Goal: Information Seeking & Learning: Learn about a topic

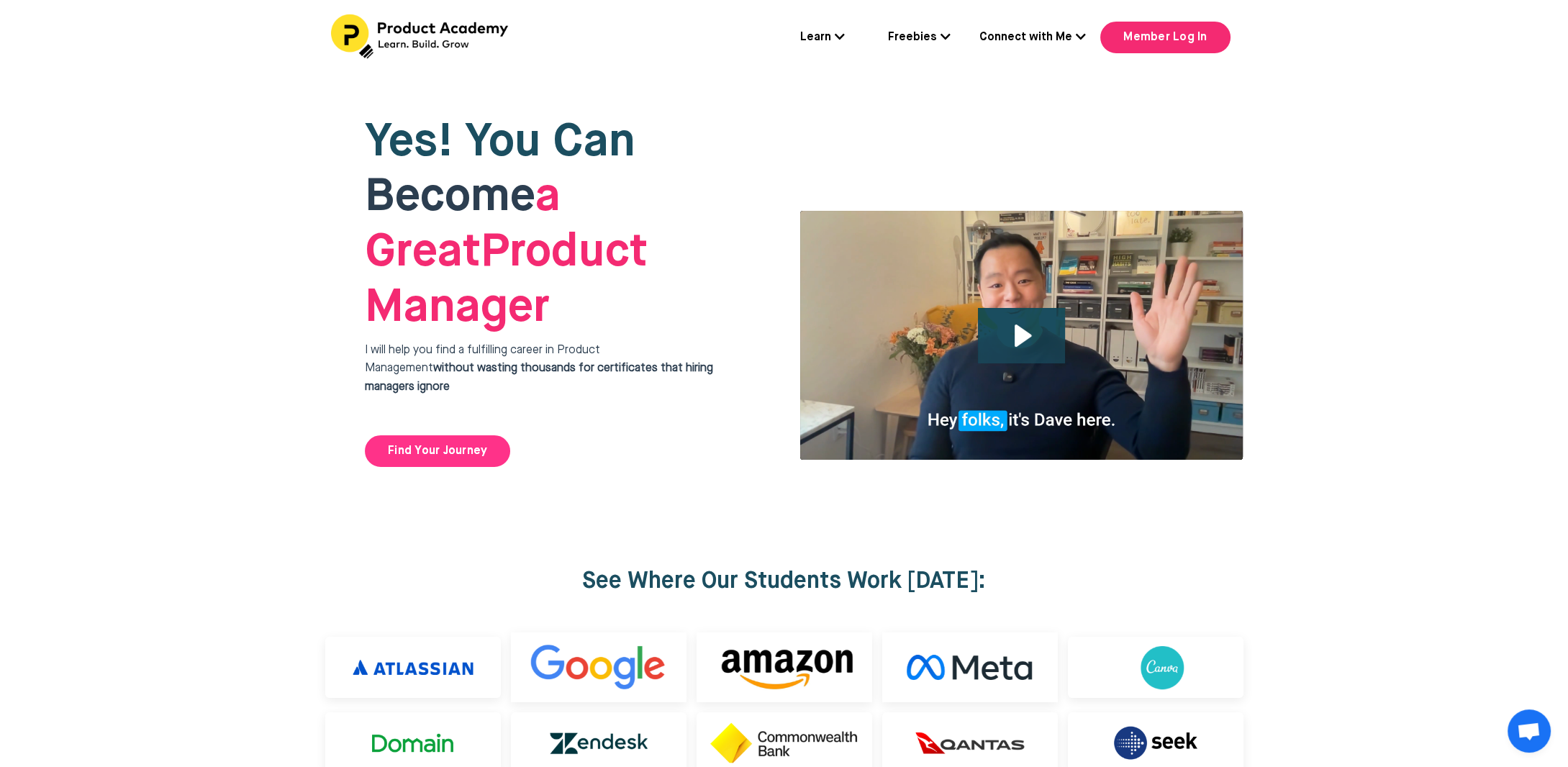
click at [491, 435] on link "Find Your Journey" at bounding box center [437, 450] width 145 height 31
click at [843, 37] on icon at bounding box center [840, 37] width 10 height 12
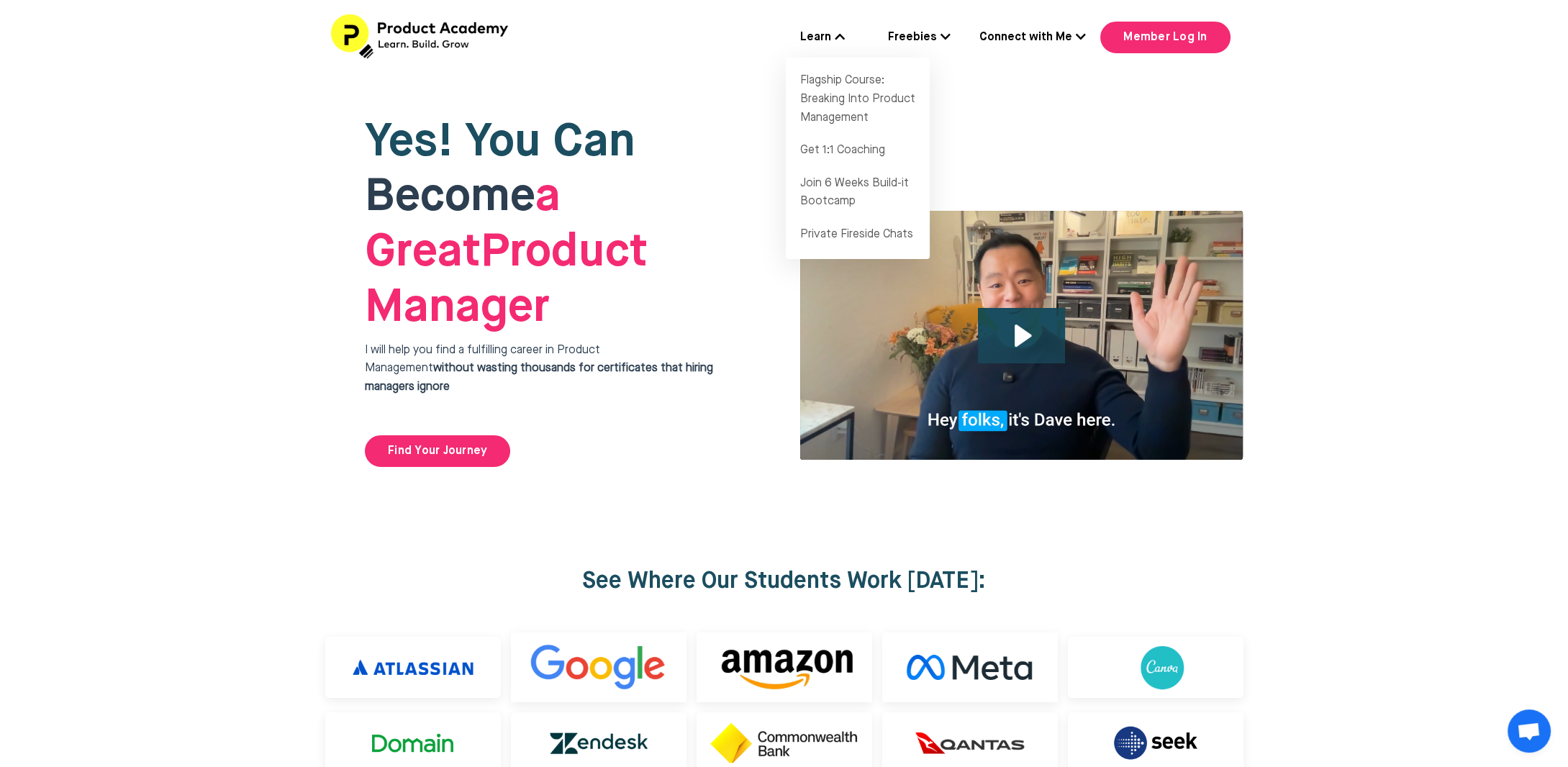
click at [433, 25] on img at bounding box center [421, 37] width 180 height 44
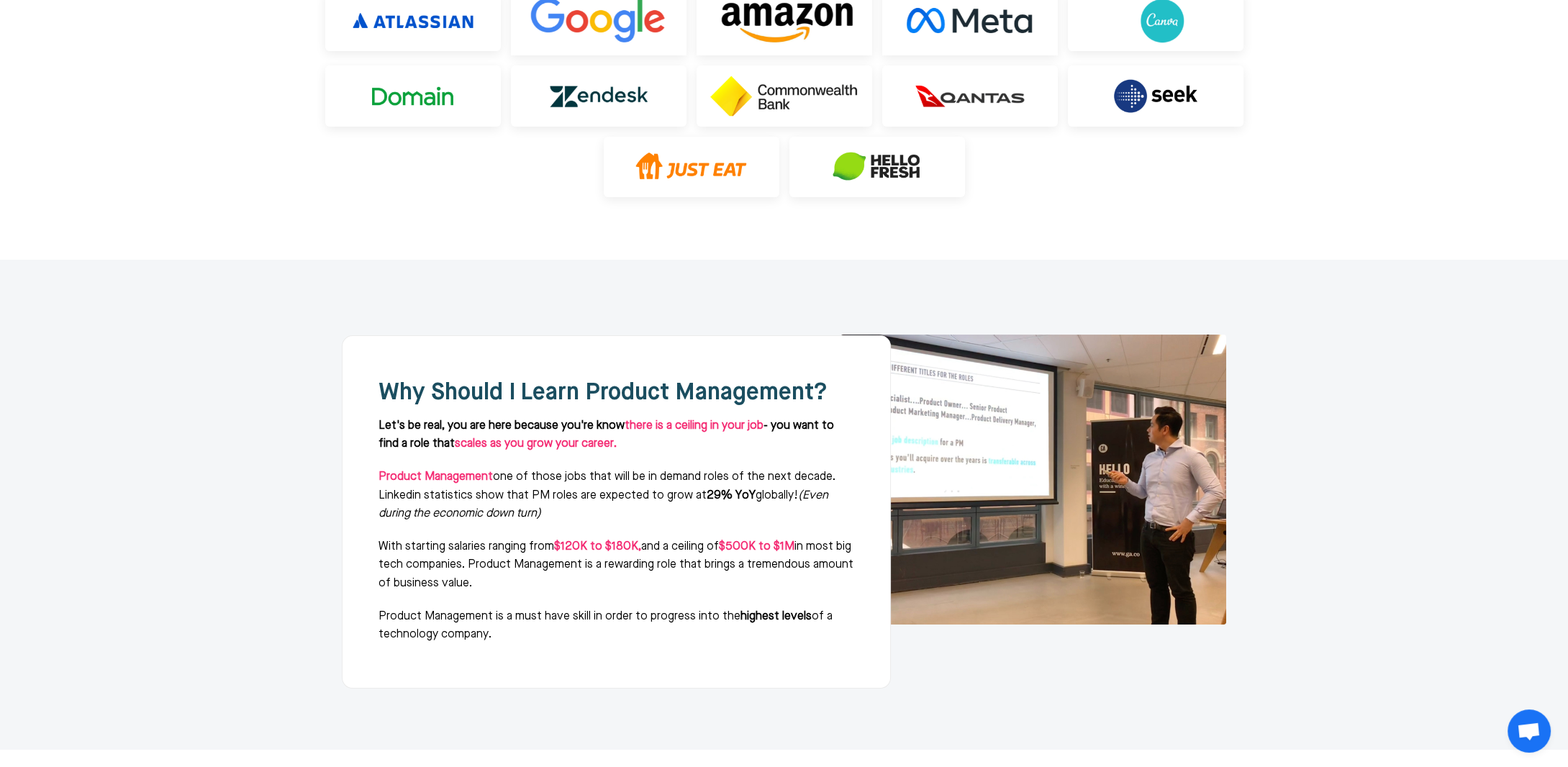
scroll to position [647, 0]
click at [476, 381] on span "Why Should I Learn Product Management?" at bounding box center [603, 392] width 449 height 23
drag, startPoint x: 626, startPoint y: 350, endPoint x: 841, endPoint y: 354, distance: 215.0
click at [841, 416] on p "Let's be real, you are here because you're know there is a ceiling in your job …" at bounding box center [616, 434] width 476 height 37
